Goal: Task Accomplishment & Management: Manage account settings

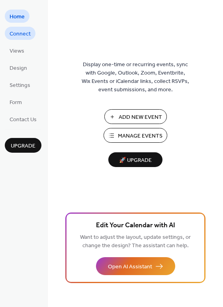
click at [24, 30] on span "Connect" at bounding box center [20, 34] width 21 height 8
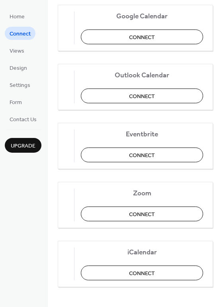
scroll to position [167, 0]
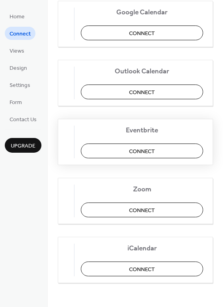
click at [135, 155] on span "Connect" at bounding box center [142, 151] width 26 height 8
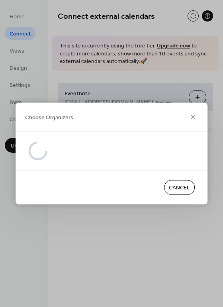
scroll to position [0, 0]
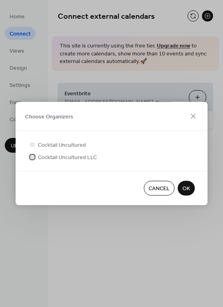
click at [48, 160] on span "Cocktail Uncultured LLC" at bounding box center [67, 157] width 59 height 8
click at [192, 190] on button "OK" at bounding box center [186, 188] width 17 height 15
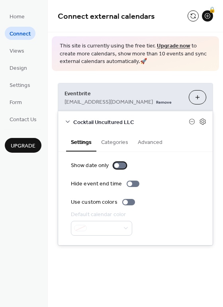
click at [118, 163] on div at bounding box center [120, 165] width 13 height 6
click at [115, 138] on button "Categories" at bounding box center [114, 141] width 37 height 18
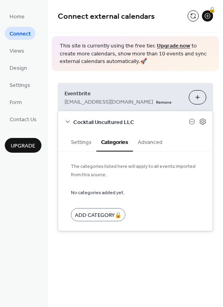
click at [143, 142] on button "Advanced" at bounding box center [150, 141] width 34 height 18
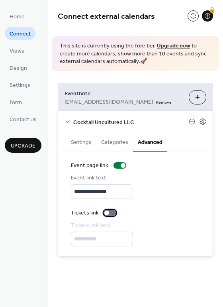
click at [114, 213] on div at bounding box center [110, 213] width 13 height 6
click at [200, 97] on button "Choose Organizers" at bounding box center [198, 97] width 18 height 14
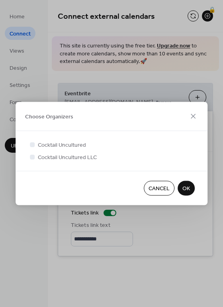
click at [178, 185] on button "OK" at bounding box center [186, 188] width 17 height 15
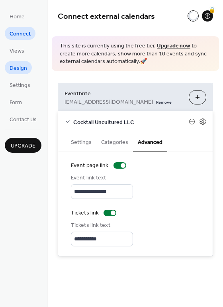
click at [20, 67] on span "Design" at bounding box center [19, 68] width 18 height 8
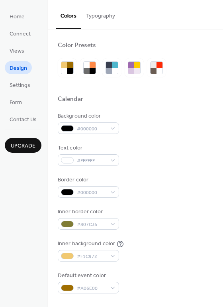
click at [101, 64] on div at bounding box center [112, 67] width 108 height 19
click at [85, 66] on div at bounding box center [87, 65] width 6 height 6
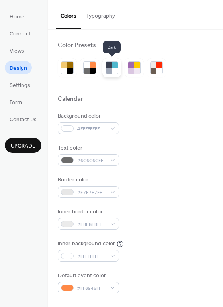
click at [113, 69] on div at bounding box center [115, 71] width 6 height 6
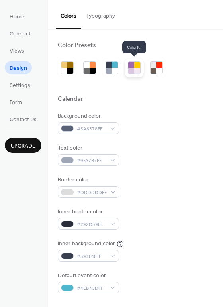
click at [126, 74] on div at bounding box center [134, 67] width 19 height 19
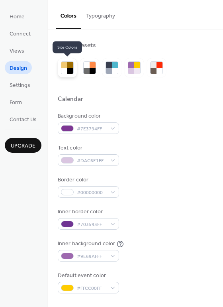
click at [64, 70] on div at bounding box center [64, 71] width 6 height 6
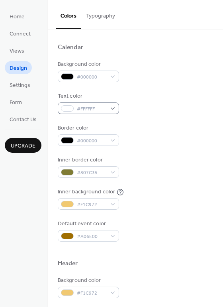
scroll to position [51, 0]
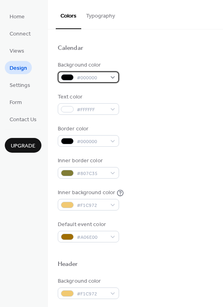
click at [113, 77] on div "#000000" at bounding box center [88, 77] width 61 height 12
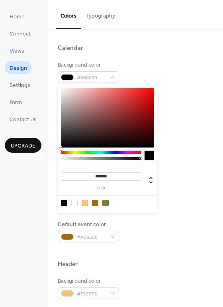
click at [156, 50] on div "Calendar" at bounding box center [135, 49] width 155 height 10
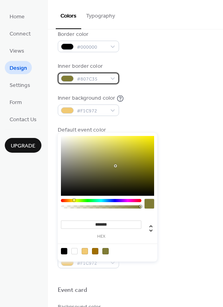
scroll to position [142, 0]
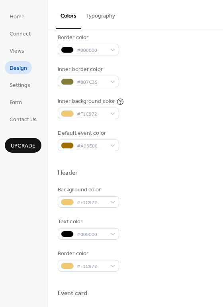
click at [18, 94] on ul "Home Connect Views Design Settings Form Contact Us" at bounding box center [23, 68] width 37 height 116
click at [17, 98] on span "Form" at bounding box center [16, 102] width 12 height 8
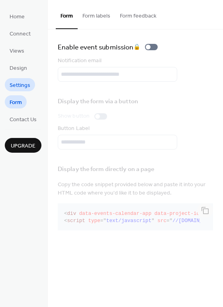
click at [27, 79] on link "Settings" at bounding box center [20, 84] width 30 height 13
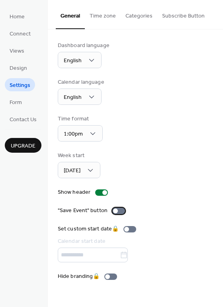
click at [114, 212] on div at bounding box center [115, 210] width 5 height 5
click at [113, 18] on button "Time zone" at bounding box center [103, 14] width 36 height 28
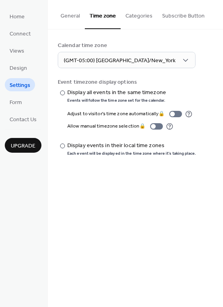
click at [141, 15] on button "Categories" at bounding box center [139, 14] width 37 height 28
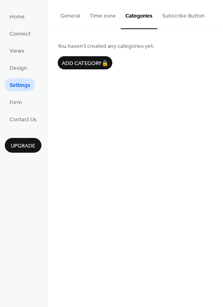
click at [181, 17] on button "Subscribe Button" at bounding box center [183, 14] width 52 height 28
